Goal: Navigation & Orientation: Find specific page/section

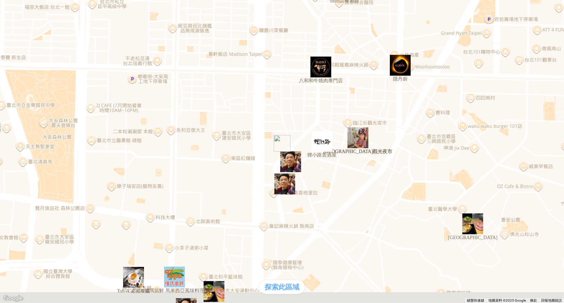
click at [57, 135] on div "熱門口袋名單" at bounding box center [282, 131] width 559 height 7
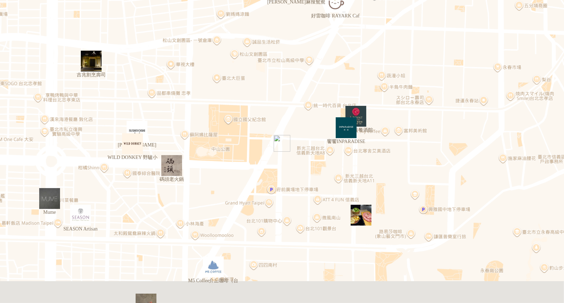
click at [36, 135] on div "熱門口袋名單" at bounding box center [19, 131] width 33 height 7
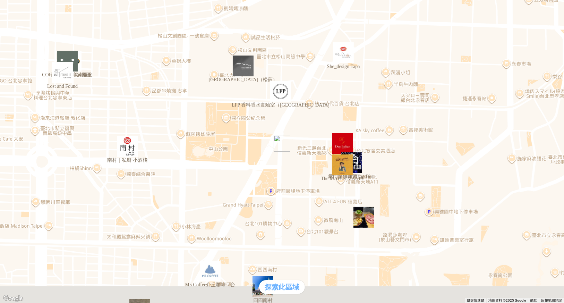
click at [53, 135] on div "熱門口袋名單" at bounding box center [282, 131] width 559 height 7
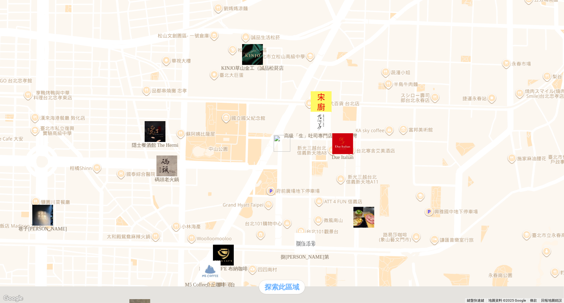
click at [57, 135] on div "熱門口袋名單" at bounding box center [282, 131] width 559 height 7
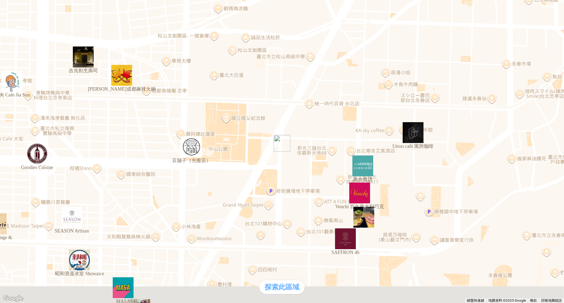
click at [62, 135] on div "熱門口袋名單" at bounding box center [282, 131] width 559 height 7
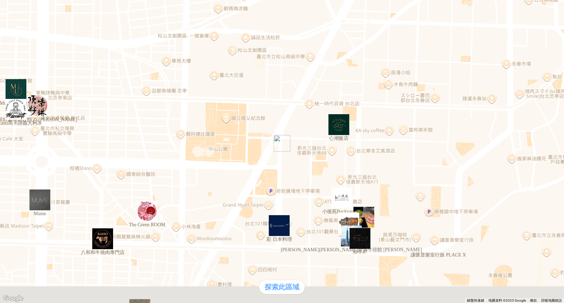
click at [64, 135] on div "熱門口袋名單" at bounding box center [282, 131] width 559 height 7
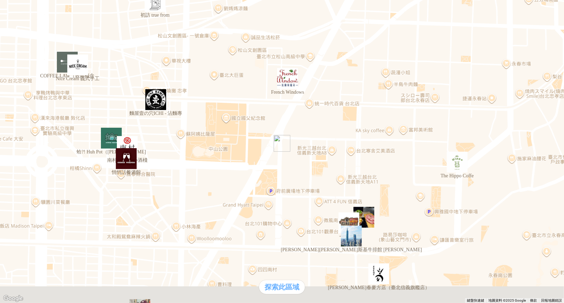
drag, startPoint x: 59, startPoint y: 296, endPoint x: 64, endPoint y: 293, distance: 5.3
click at [59, 135] on div "熱門口袋名單" at bounding box center [282, 131] width 559 height 7
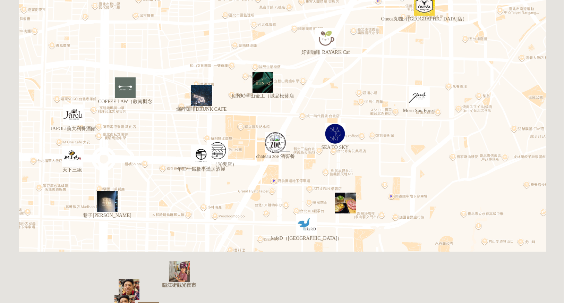
click at [61, 135] on div "熱門口袋名單" at bounding box center [282, 131] width 559 height 7
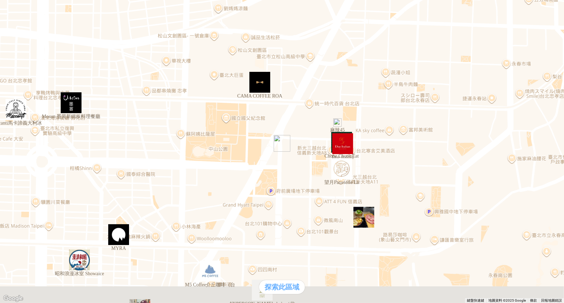
click at [64, 135] on div "熱門口袋名單" at bounding box center [282, 131] width 559 height 7
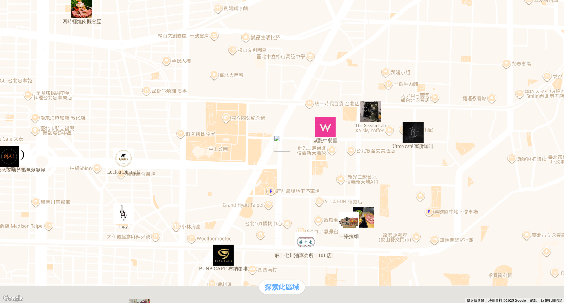
click at [57, 135] on div "熱門口袋名單" at bounding box center [282, 131] width 559 height 7
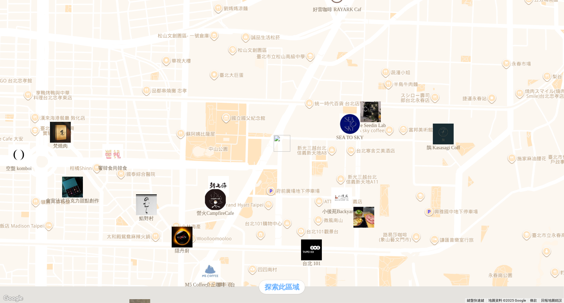
click at [50, 135] on div "熱門口袋名單" at bounding box center [282, 131] width 559 height 7
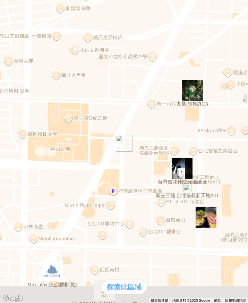
click at [25, 135] on div "熱門口袋名單" at bounding box center [19, 131] width 33 height 7
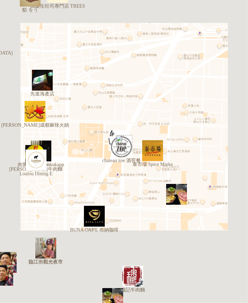
click at [31, 135] on div "熱門口袋名單" at bounding box center [124, 131] width 243 height 7
